Goal: Transaction & Acquisition: Download file/media

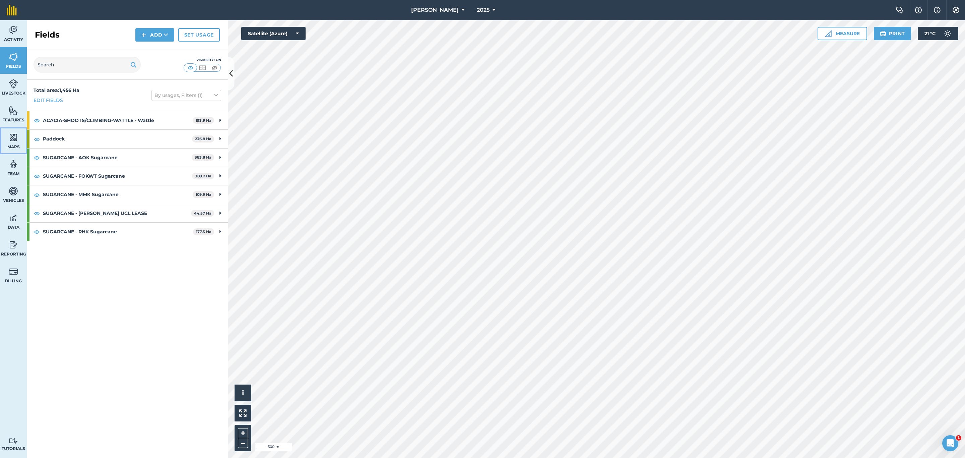
click at [13, 140] on img at bounding box center [13, 137] width 9 height 10
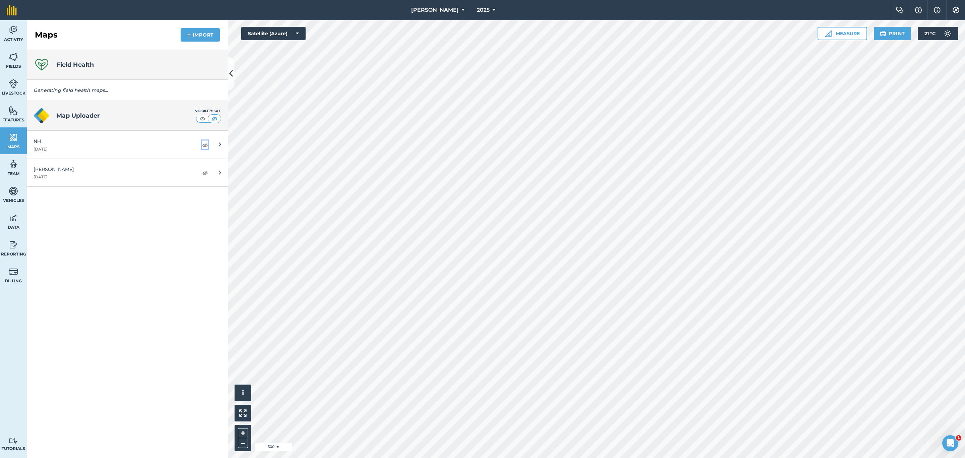
click at [202, 145] on img at bounding box center [205, 145] width 6 height 8
click at [203, 173] on img at bounding box center [205, 173] width 6 height 8
click at [207, 140] on div "100%" at bounding box center [197, 144] width 22 height 11
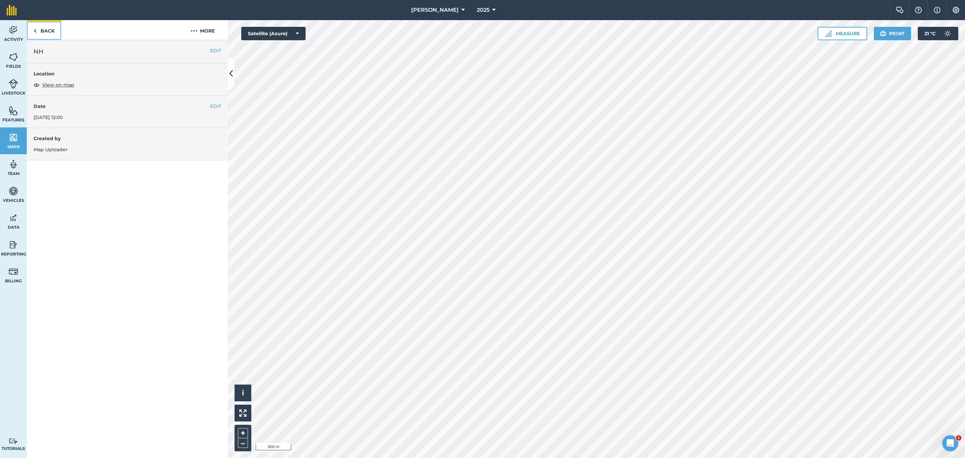
click at [37, 29] on link "Back" at bounding box center [44, 30] width 35 height 20
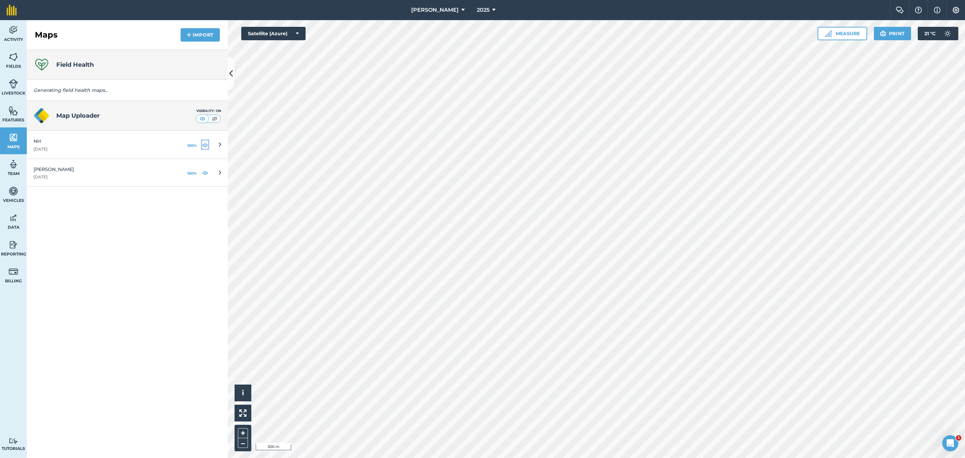
click at [203, 145] on img at bounding box center [205, 145] width 6 height 8
click at [204, 174] on img at bounding box center [205, 173] width 6 height 8
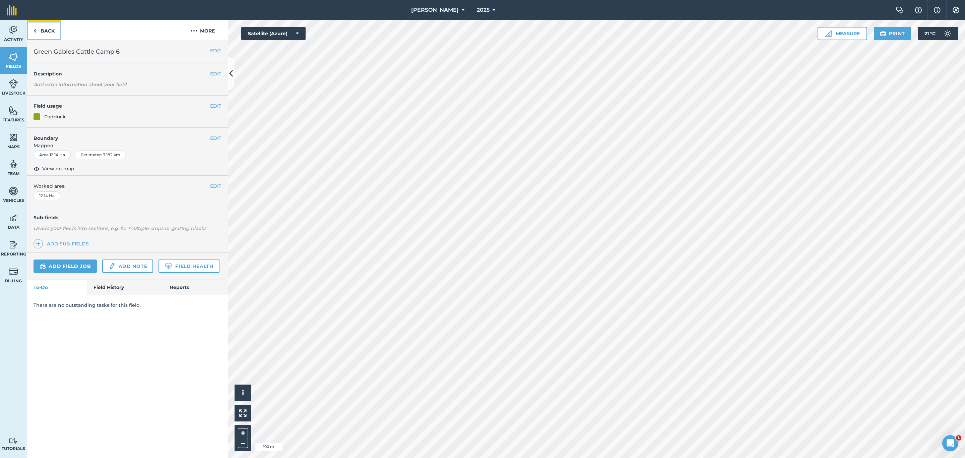
click at [40, 29] on link "Back" at bounding box center [44, 30] width 35 height 20
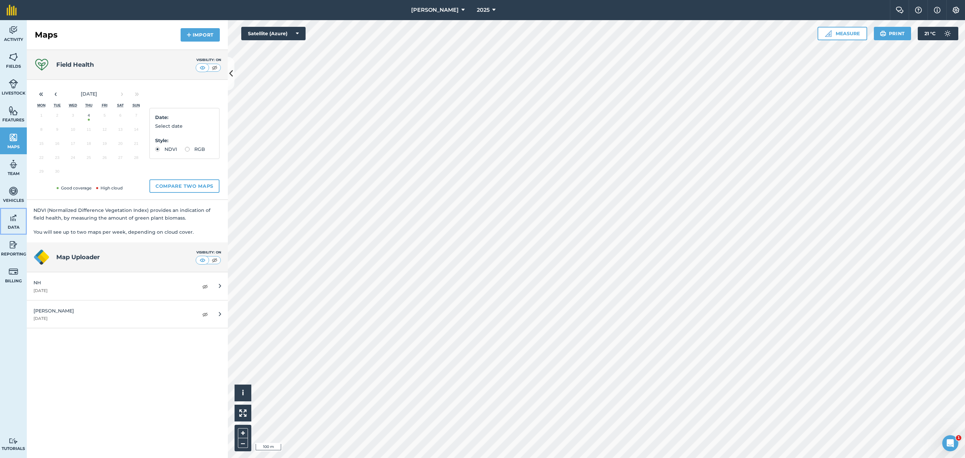
click at [10, 221] on img at bounding box center [13, 218] width 9 height 10
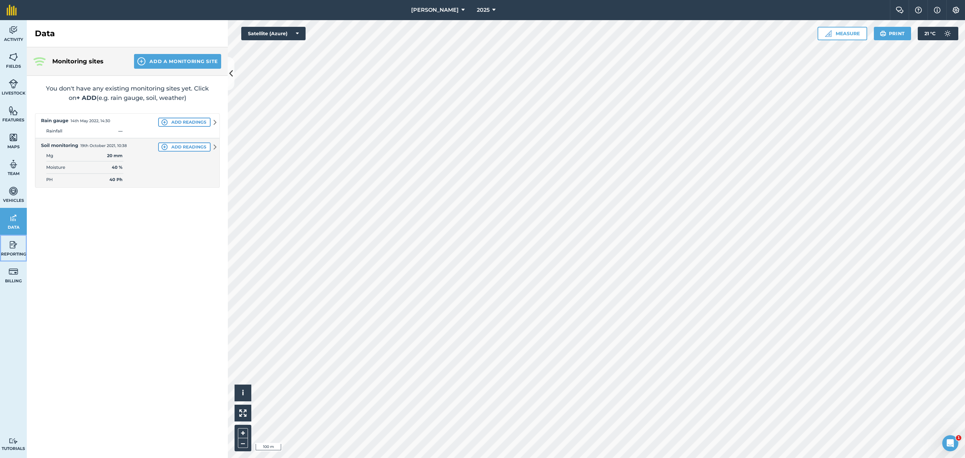
click at [16, 247] on img at bounding box center [13, 245] width 9 height 10
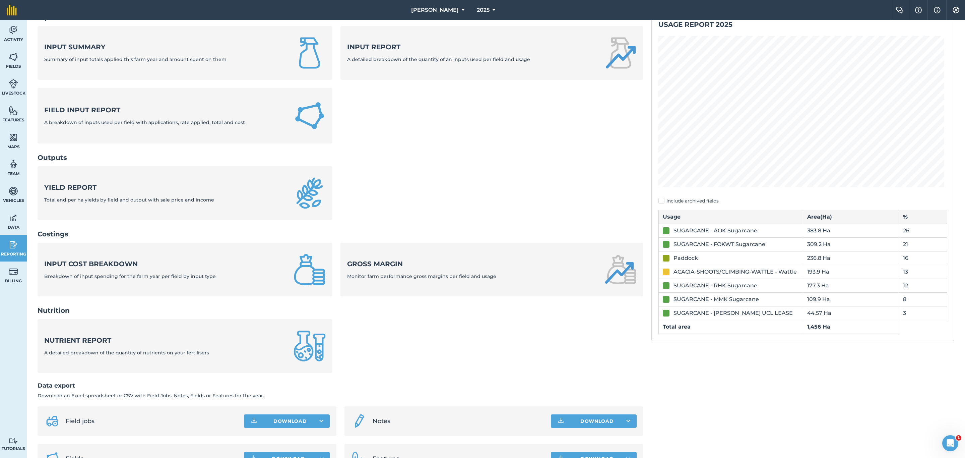
scroll to position [76, 0]
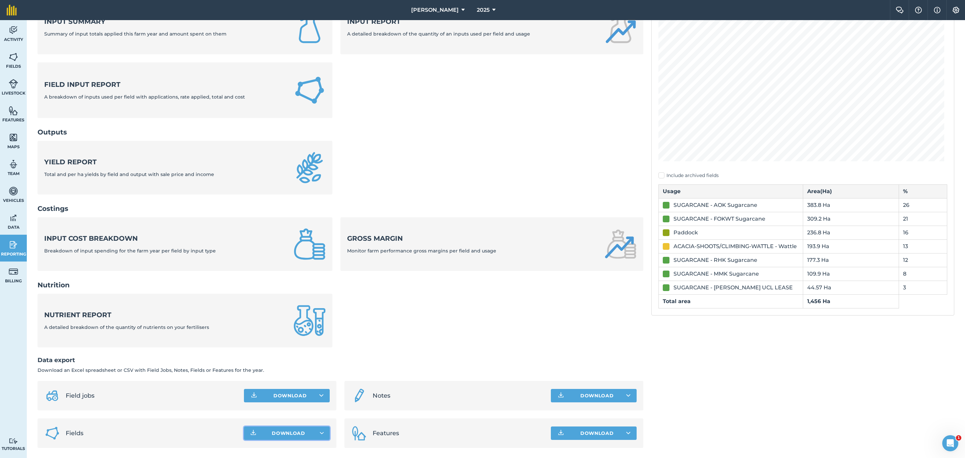
click at [320, 431] on button "Download" at bounding box center [287, 432] width 86 height 13
click at [462, 10] on icon at bounding box center [463, 10] width 3 height 8
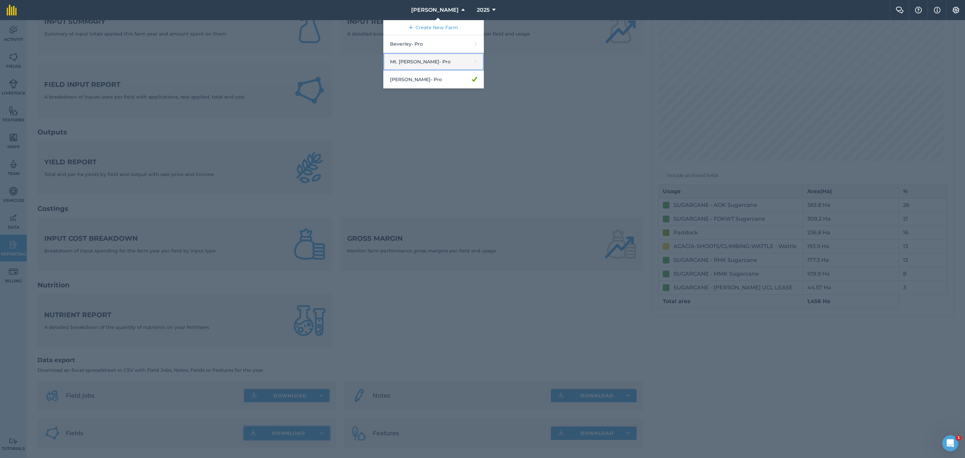
click at [431, 60] on link "Mt. [PERSON_NAME] - Pro" at bounding box center [433, 62] width 101 height 18
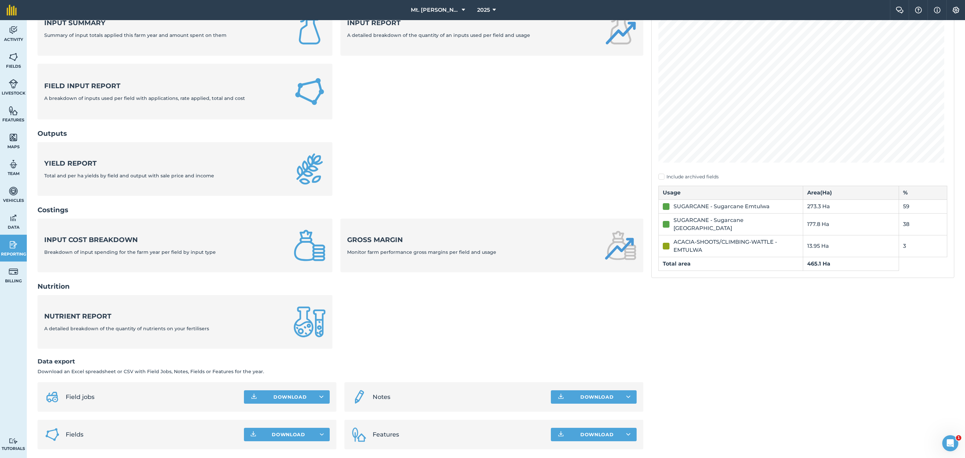
scroll to position [76, 0]
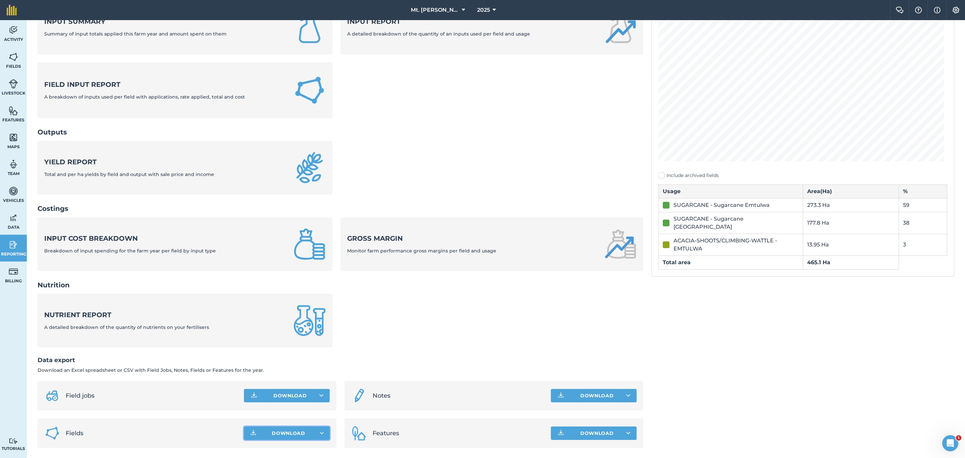
click at [315, 432] on button "Download" at bounding box center [287, 432] width 86 height 13
click at [462, 8] on icon at bounding box center [463, 10] width 3 height 8
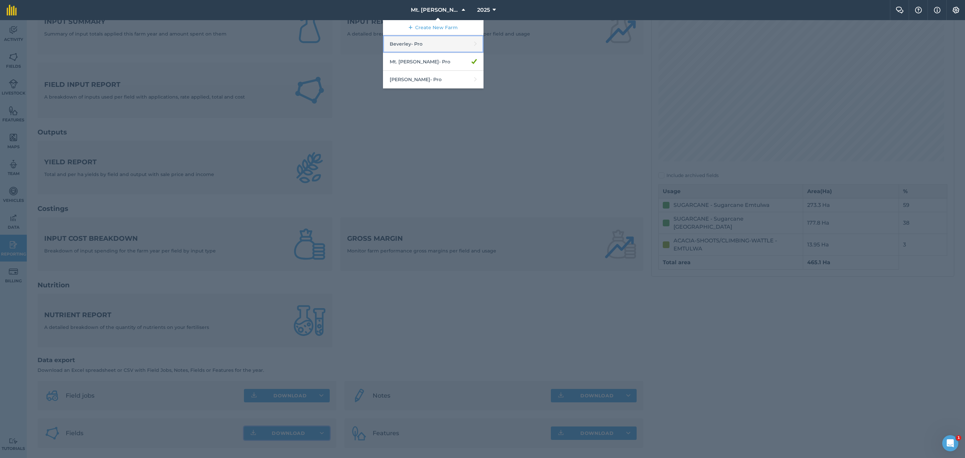
click at [440, 44] on link "Beverley - Pro" at bounding box center [433, 44] width 101 height 18
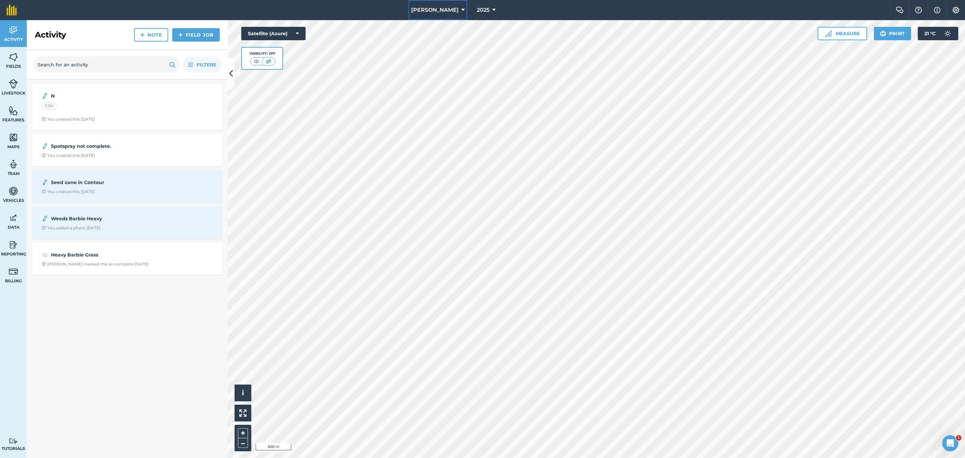
drag, startPoint x: 457, startPoint y: 8, endPoint x: 456, endPoint y: 12, distance: 4.4
click at [462, 8] on icon at bounding box center [463, 10] width 3 height 8
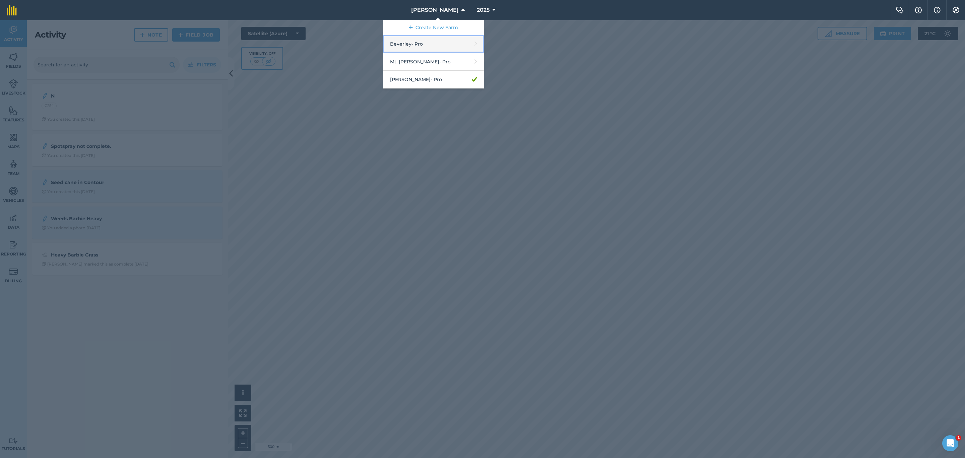
click at [427, 44] on link "Beverley - Pro" at bounding box center [433, 44] width 101 height 18
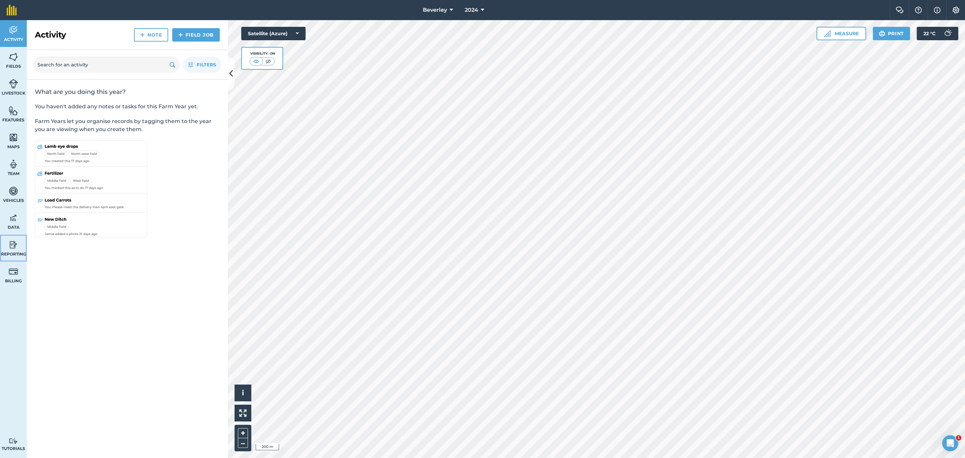
click at [12, 245] on img at bounding box center [13, 245] width 9 height 10
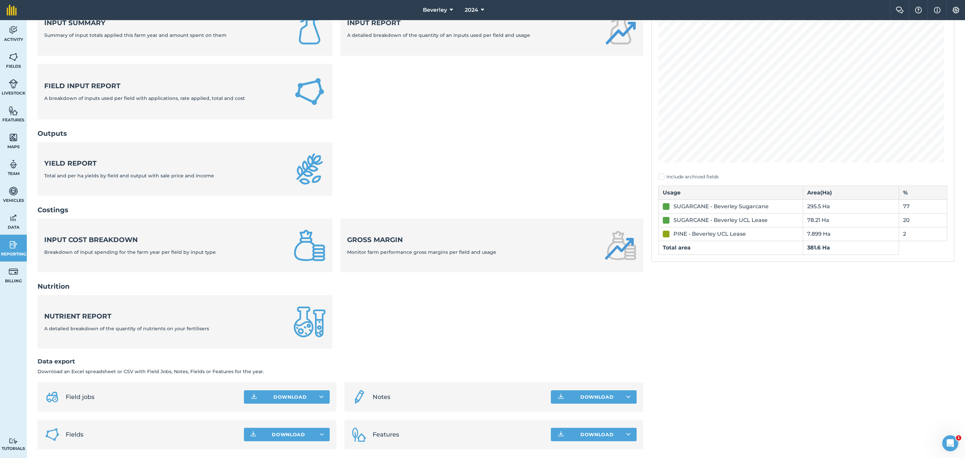
scroll to position [76, 0]
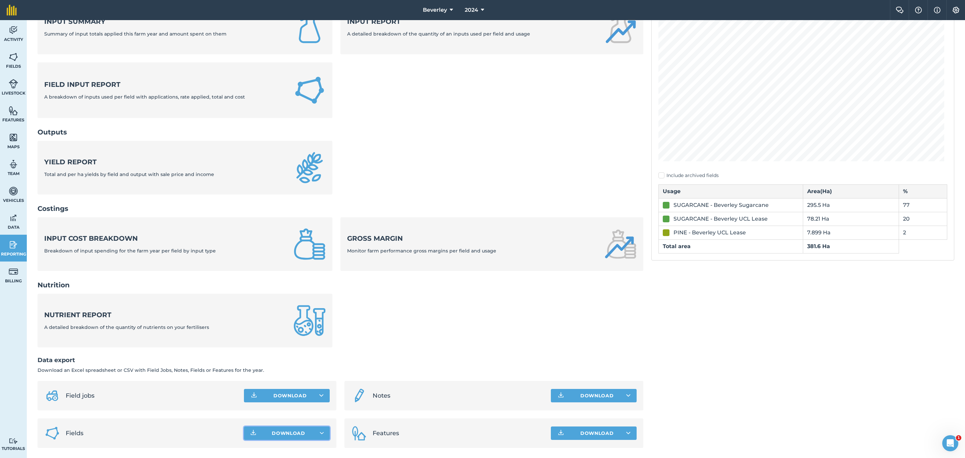
click at [298, 431] on span "Download" at bounding box center [289, 433] width 34 height 7
